Goal: Entertainment & Leisure: Consume media (video, audio)

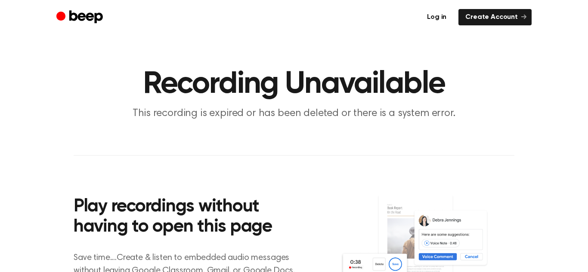
click at [436, 18] on link "Log in" at bounding box center [436, 17] width 33 height 16
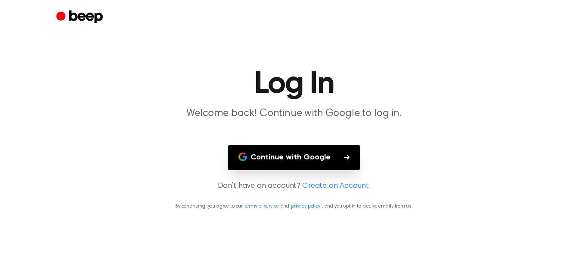
click at [289, 148] on button "Continue with Google" at bounding box center [294, 157] width 132 height 25
click at [316, 149] on button "Continue with Google" at bounding box center [294, 157] width 132 height 25
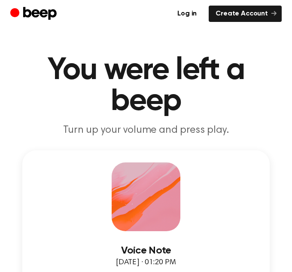
click at [41, 166] on div "Voice Note [DATE] · 01:20 PM 0:00 0:59 Your browser does not support the [objec…" at bounding box center [146, 235] width 248 height 168
drag, startPoint x: 280, startPoint y: 68, endPoint x: 286, endPoint y: 47, distance: 21.8
click at [242, 128] on p "Turn up your volume and press play." at bounding box center [146, 130] width 272 height 13
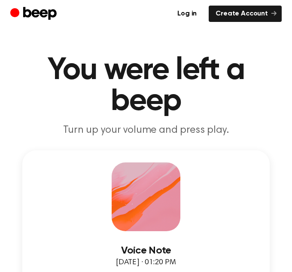
click at [229, 192] on div "Voice Note [DATE] · 01:20 PM 0:00 0:59 Your browser does not support the [objec…" at bounding box center [146, 235] width 248 height 168
click at [260, 62] on h1 "You were left a beep" at bounding box center [146, 86] width 272 height 62
